Goal: Information Seeking & Learning: Check status

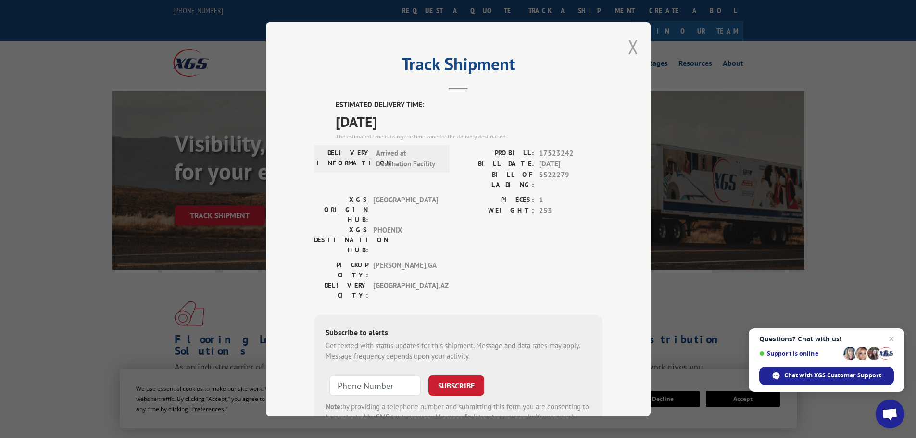
click at [628, 50] on button "Close modal" at bounding box center [633, 46] width 11 height 25
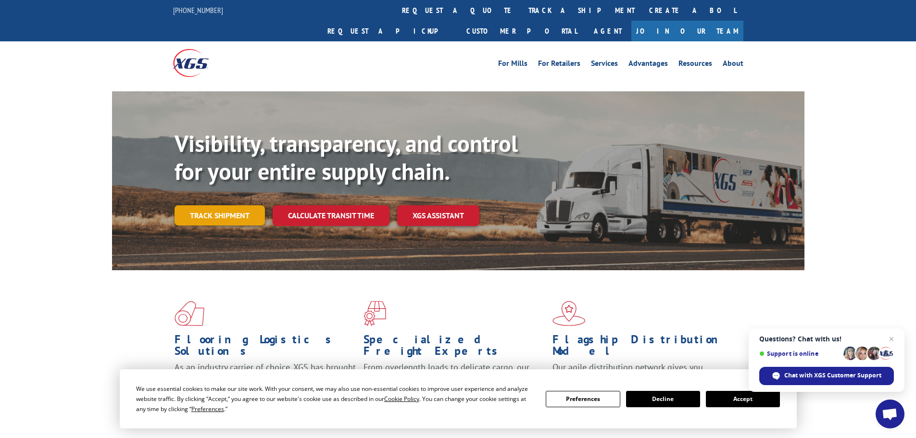
click at [221, 205] on link "Track shipment" at bounding box center [220, 215] width 90 height 20
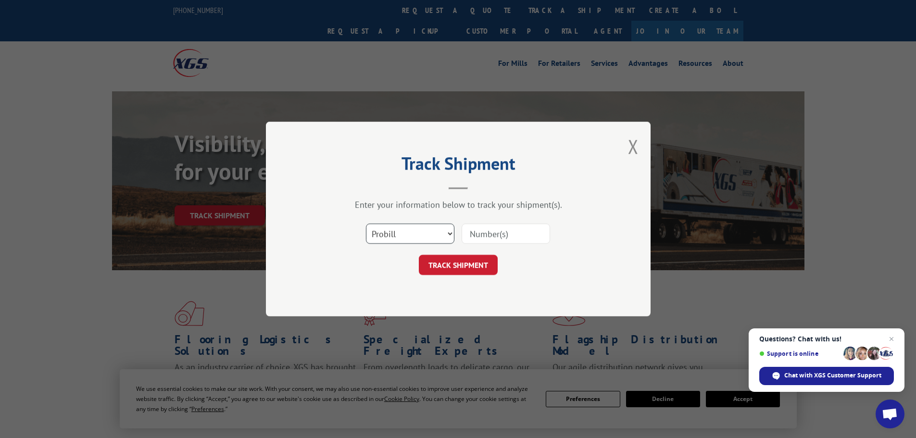
click at [421, 234] on select "Select category... Probill BOL PO" at bounding box center [410, 234] width 89 height 20
select select "bol"
click at [366, 224] on select "Select category... Probill BOL PO" at bounding box center [410, 234] width 89 height 20
click at [488, 230] on input at bounding box center [506, 234] width 89 height 20
paste input "RTM64173360"
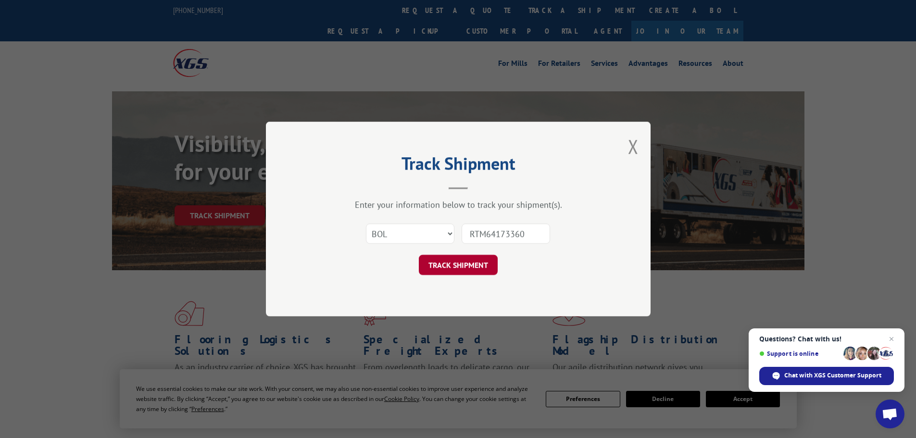
type input "RTM64173360"
click at [459, 265] on button "TRACK SHIPMENT" at bounding box center [458, 265] width 79 height 20
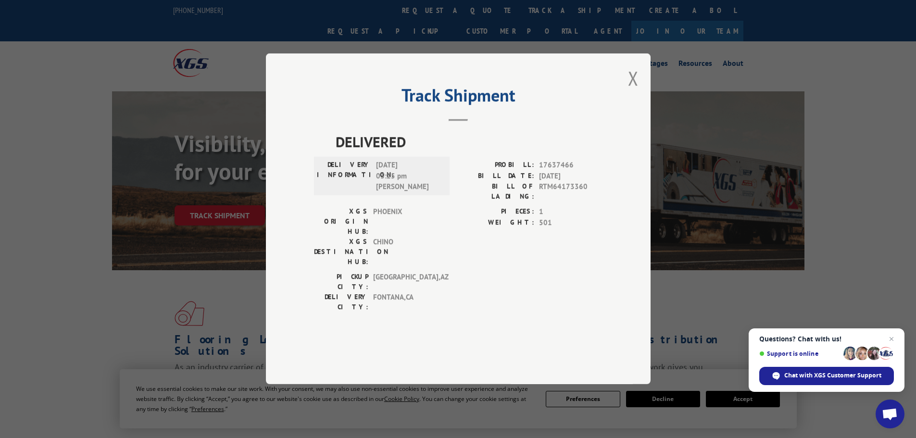
click at [628, 107] on div "Track Shipment DELIVERED DELIVERY INFORMATION: [DATE] 03:25 pm [PERSON_NAME]: 1…" at bounding box center [458, 218] width 385 height 331
